Goal: Information Seeking & Learning: Check status

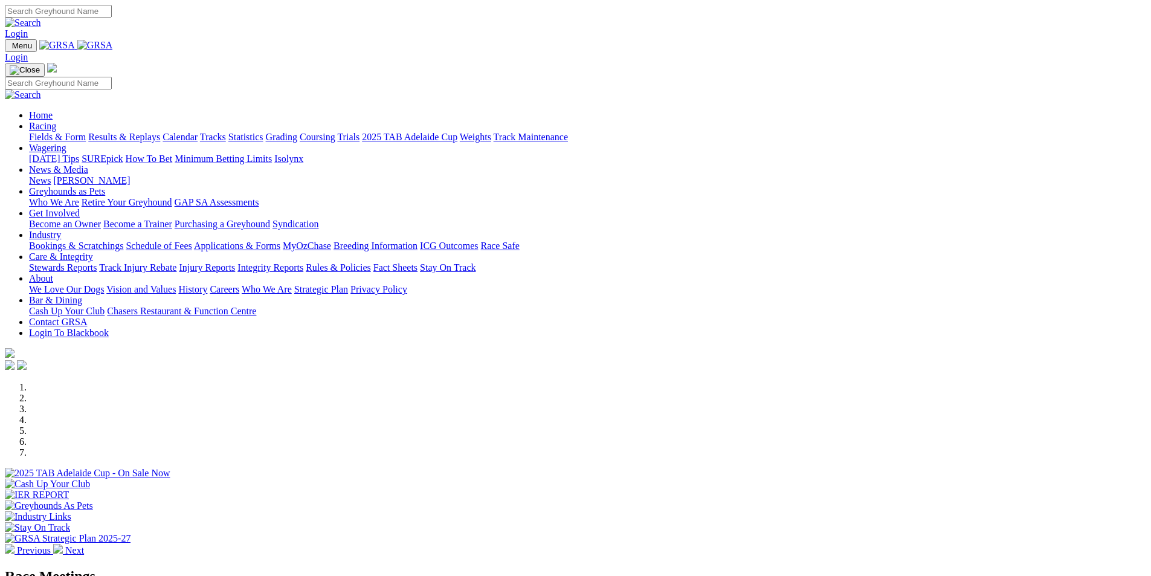
scroll to position [121, 0]
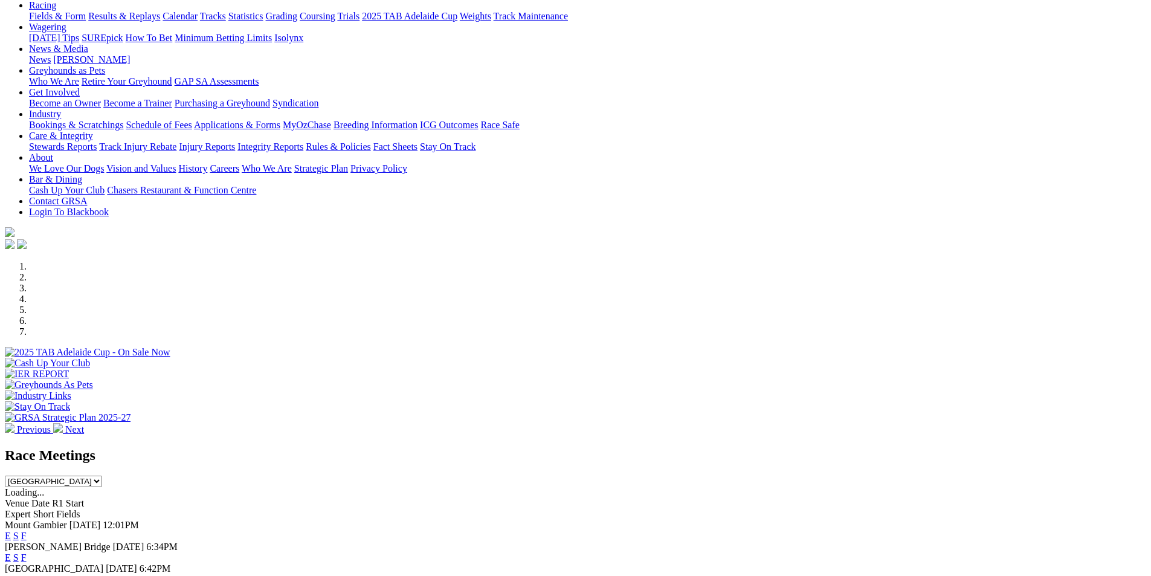
click at [102, 476] on select "[GEOGRAPHIC_DATA] [GEOGRAPHIC_DATA] [GEOGRAPHIC_DATA] [GEOGRAPHIC_DATA] [GEOGRA…" at bounding box center [53, 481] width 97 height 11
select select "QLD"
click at [102, 476] on select "[GEOGRAPHIC_DATA] [GEOGRAPHIC_DATA] [GEOGRAPHIC_DATA] [GEOGRAPHIC_DATA] [GEOGRA…" at bounding box center [53, 481] width 97 height 11
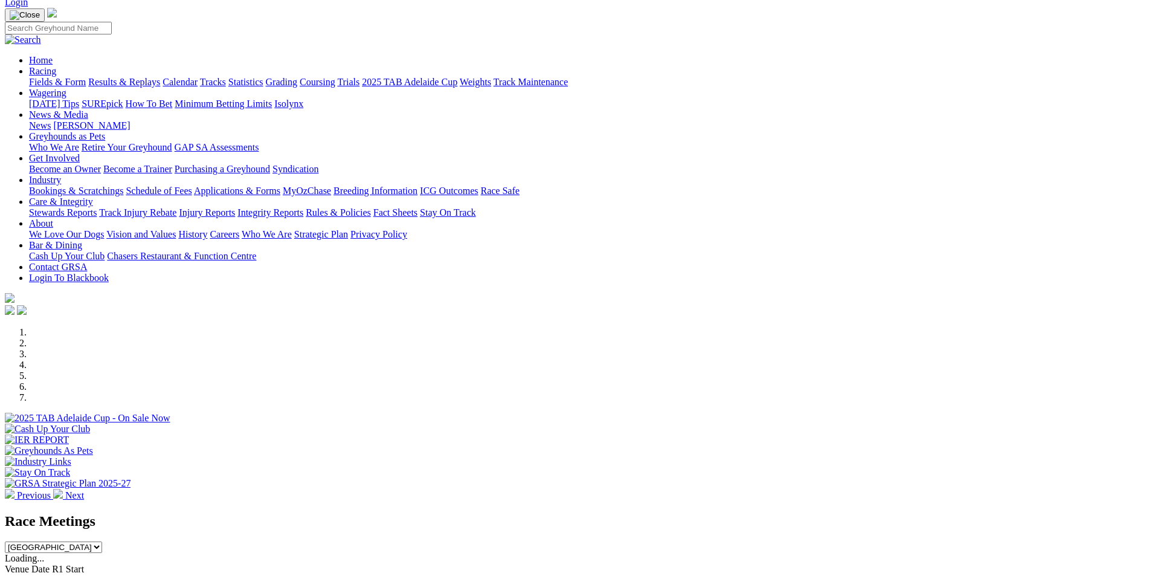
scroll to position [0, 0]
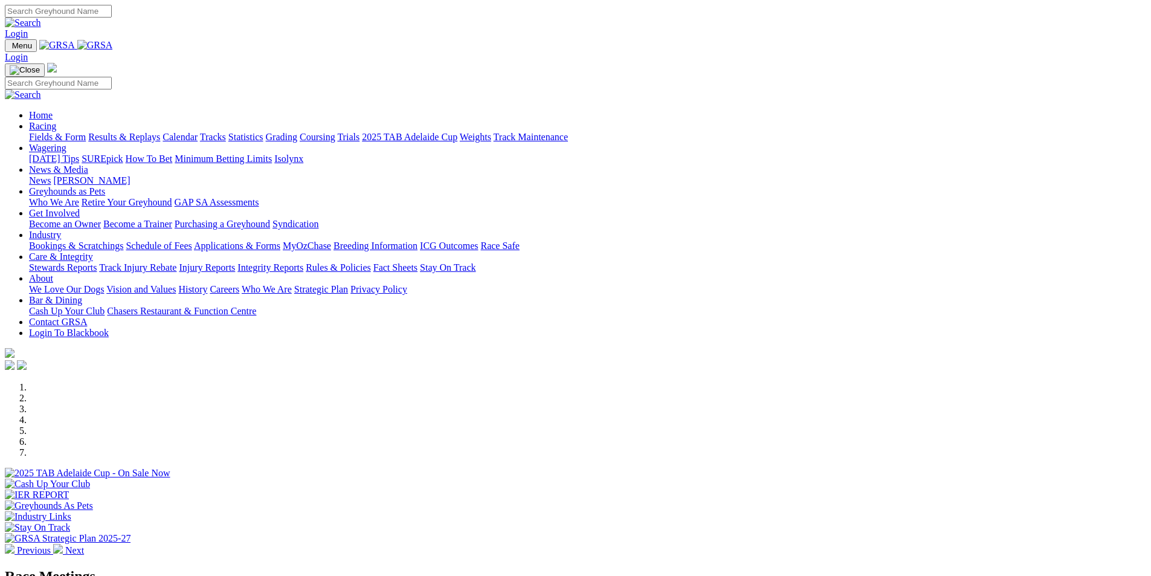
click at [56, 121] on link "Racing" at bounding box center [42, 126] width 27 height 10
click at [160, 132] on link "Results & Replays" at bounding box center [124, 137] width 72 height 10
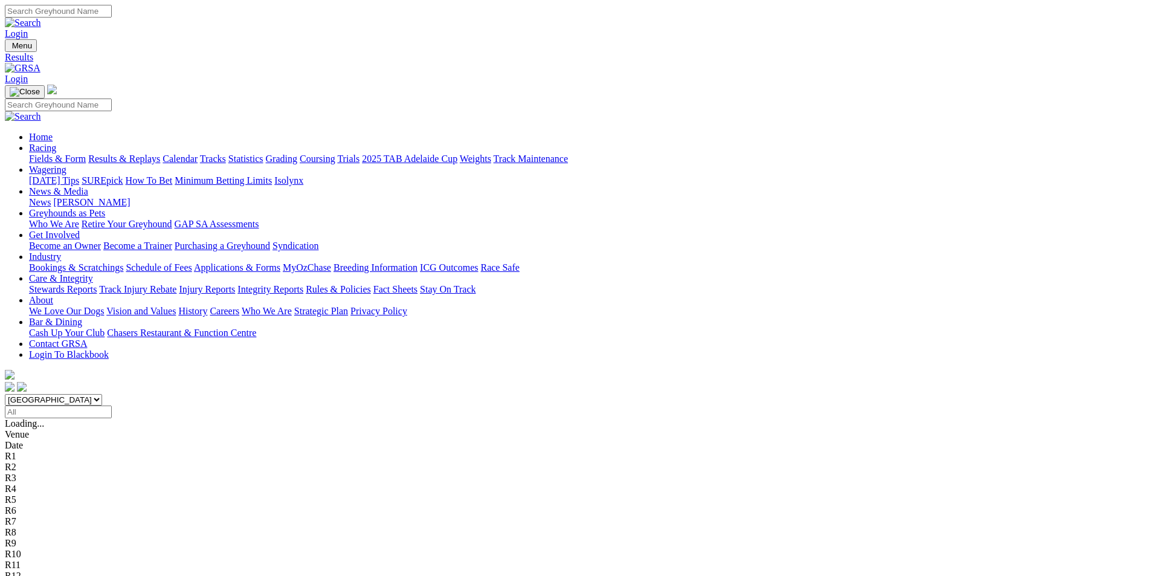
click at [102, 394] on select "South Australia New South Wales Northern Territory Queensland Tasmania Victoria…" at bounding box center [53, 399] width 97 height 11
select select "QLD"
click at [102, 394] on select "South Australia New South Wales Northern Territory Queensland Tasmania Victoria…" at bounding box center [53, 399] width 97 height 11
click at [112, 405] on input "Select date" at bounding box center [58, 411] width 107 height 13
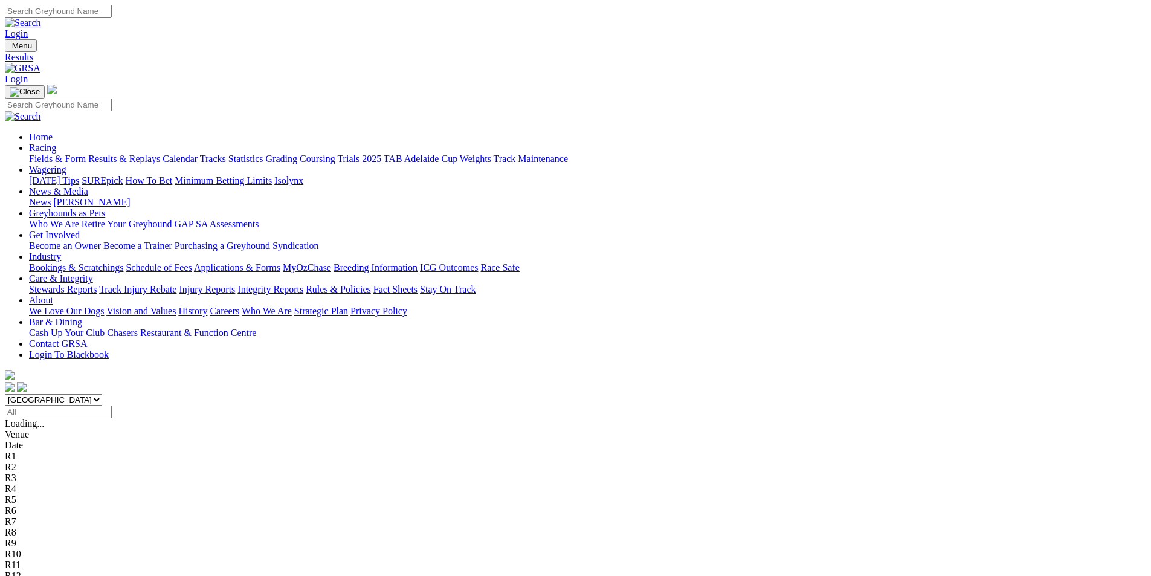
type input "Yesterday, 8 Oct 2025"
